Goal: Task Accomplishment & Management: Use online tool/utility

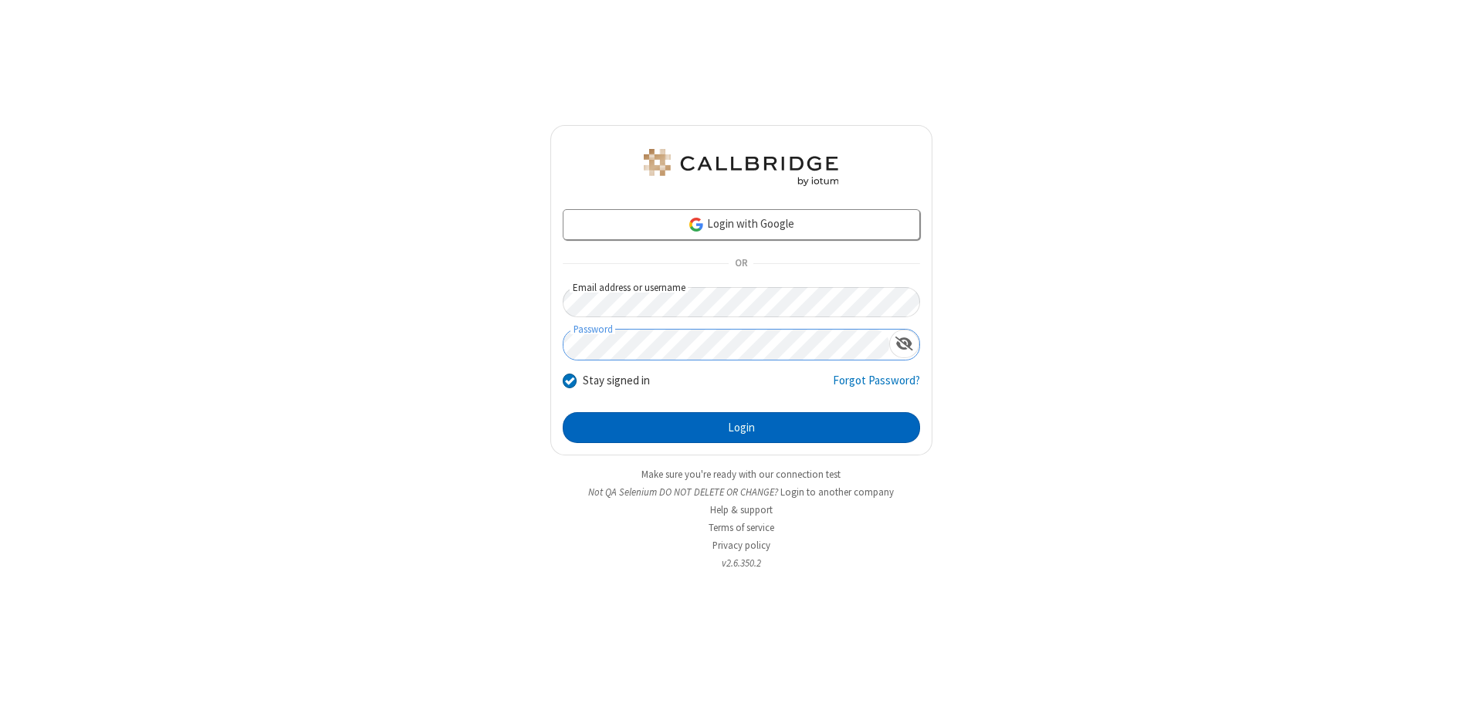
click at [741, 428] on button "Login" at bounding box center [741, 427] width 357 height 31
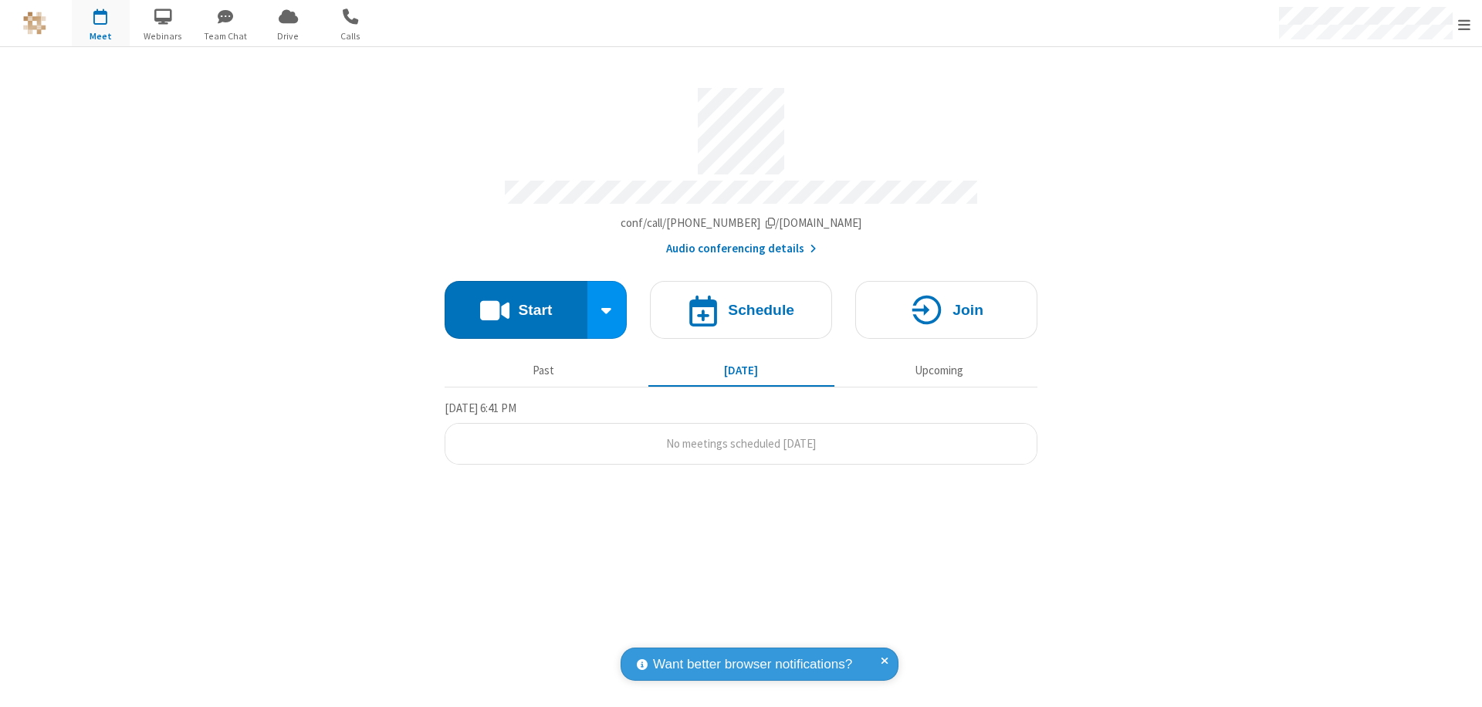
click at [516, 303] on button "Start" at bounding box center [516, 310] width 143 height 58
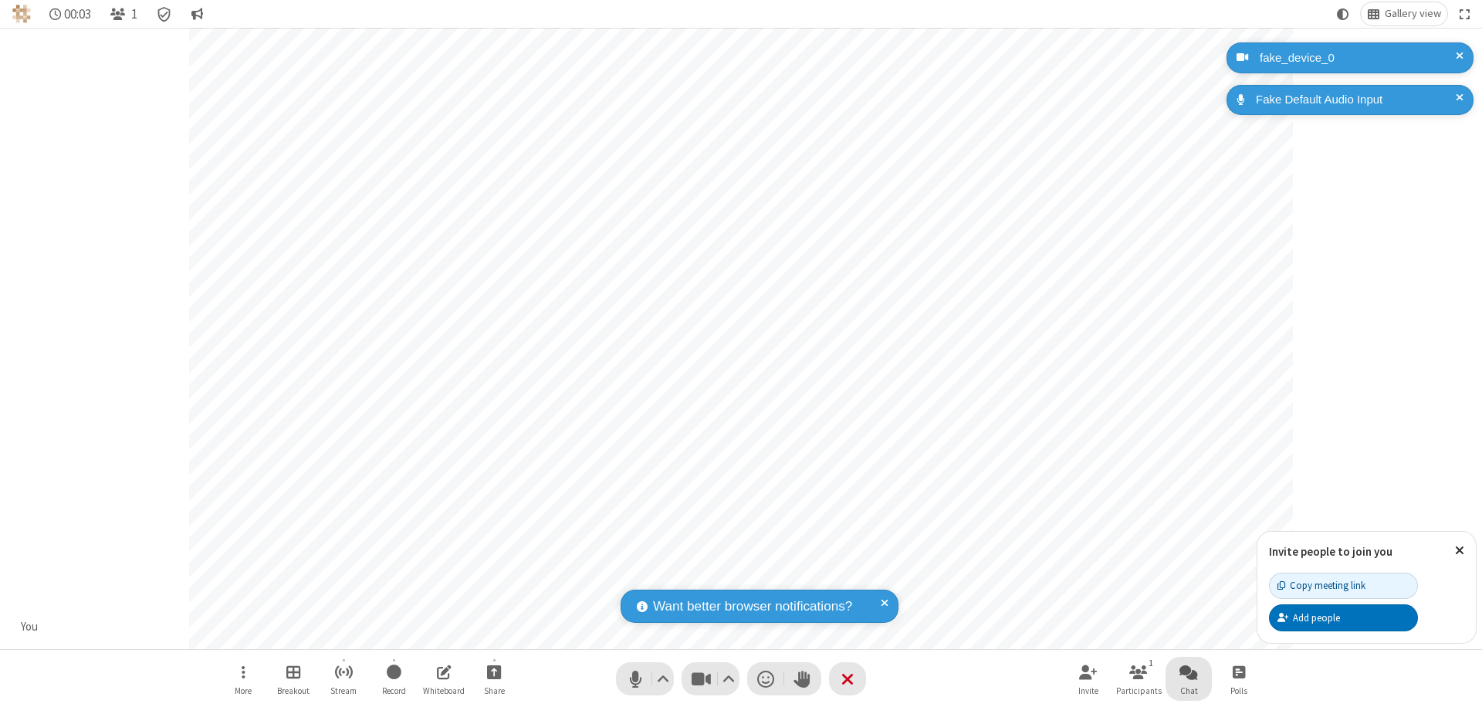
click at [1189, 672] on span "Open chat" at bounding box center [1189, 671] width 19 height 19
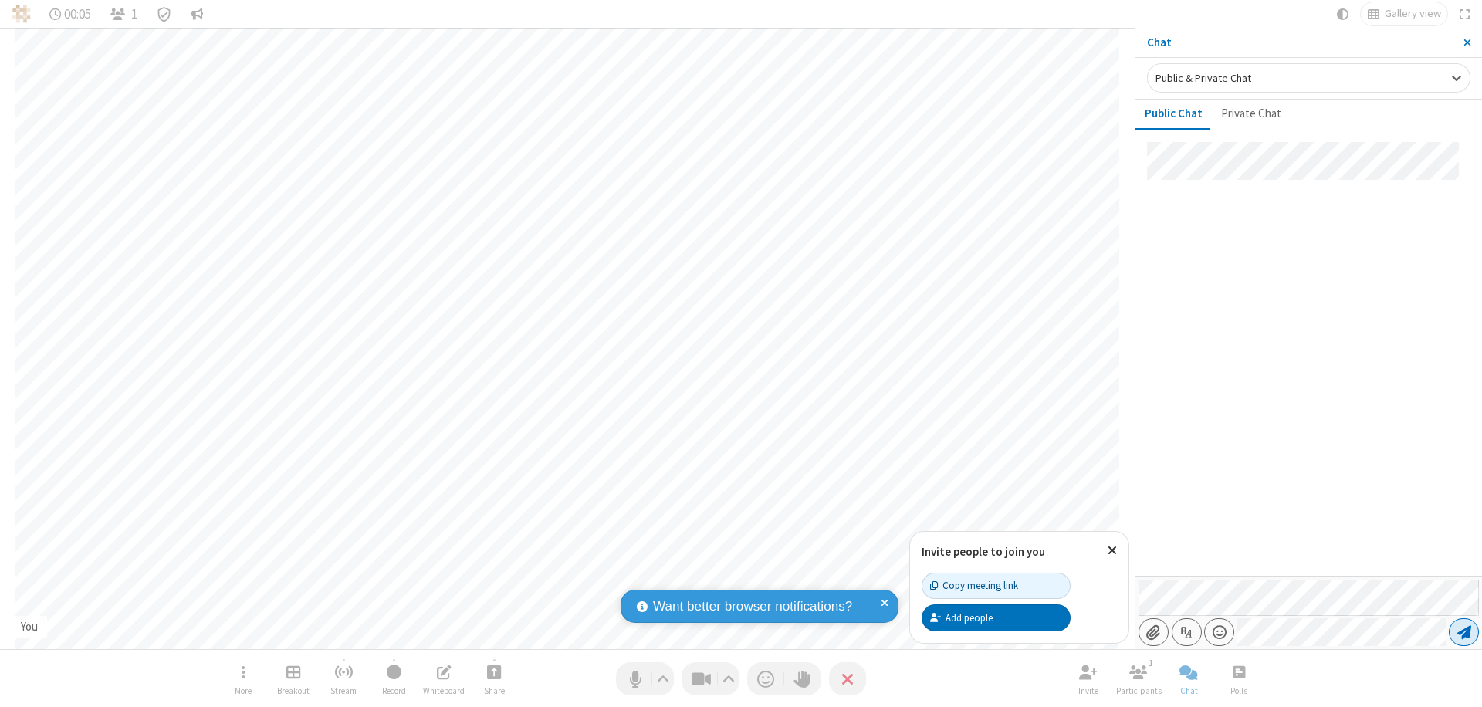
click at [1464, 632] on span "Send message" at bounding box center [1465, 632] width 14 height 15
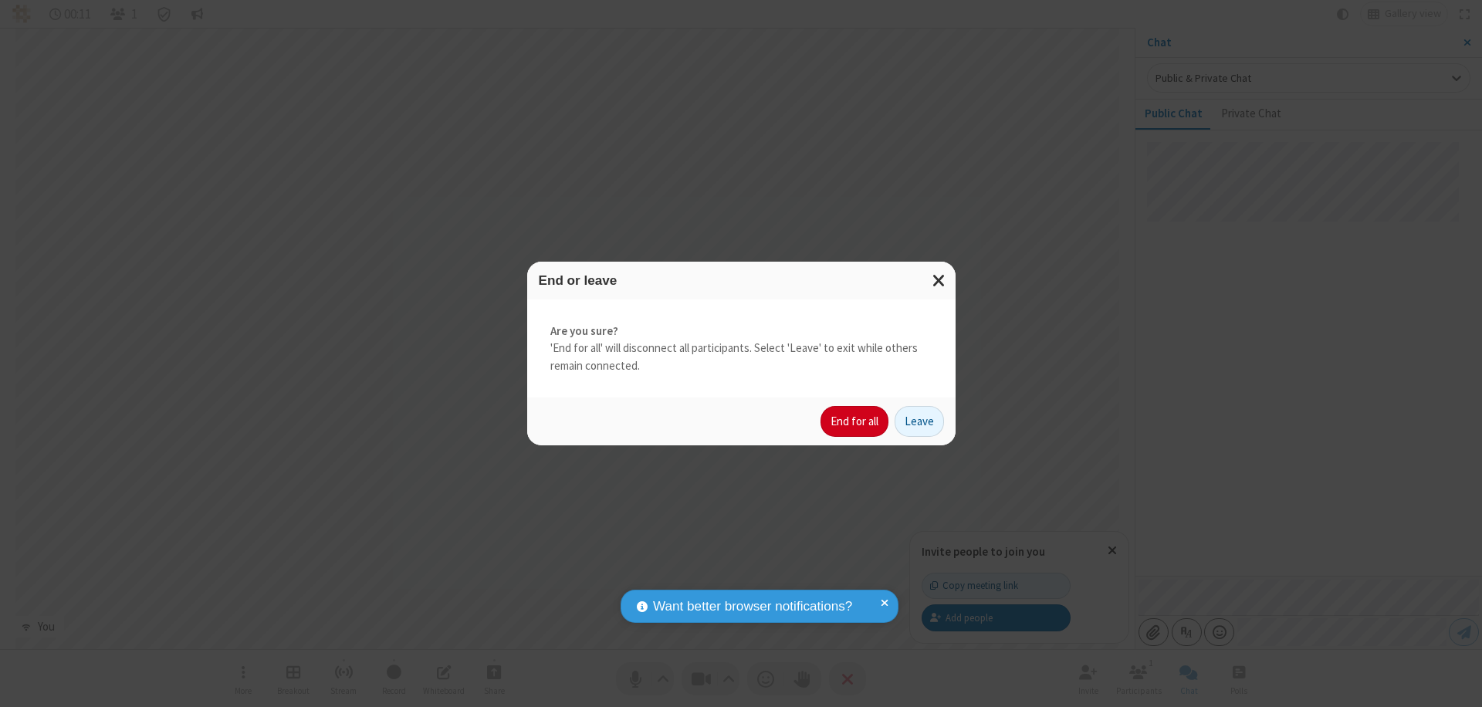
click at [855, 422] on button "End for all" at bounding box center [855, 421] width 68 height 31
